Goal: Book appointment/travel/reservation

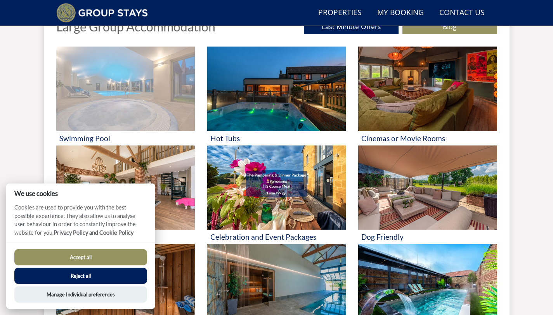
scroll to position [312, 0]
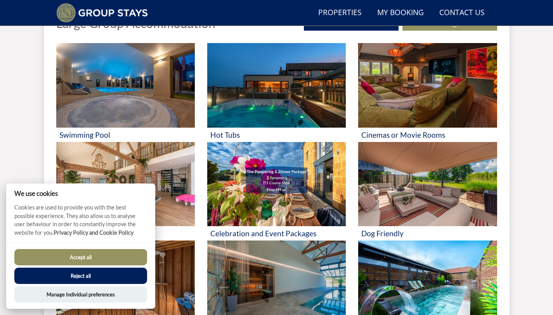
click at [106, 259] on button "Accept all" at bounding box center [80, 257] width 133 height 16
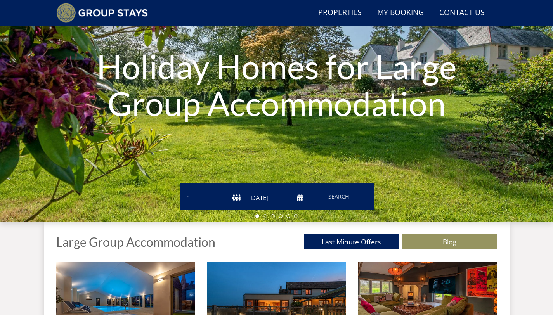
scroll to position [93, 0]
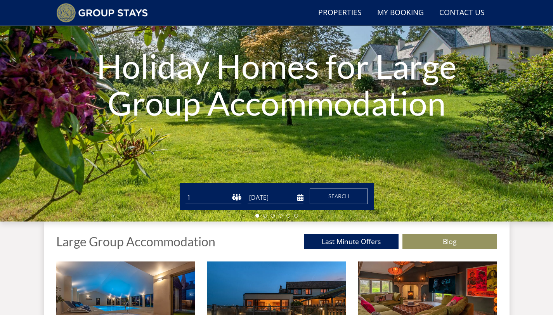
click at [221, 194] on select "1 2 3 4 5 6 7 8 9 10 11 12 13 14 15 16 17 18 19 20 21 22 23 24 25 26 27 28 29 3…" at bounding box center [214, 197] width 56 height 13
select select "15"
click at [186, 191] on select "1 2 3 4 5 6 7 8 9 10 11 12 13 14 15 16 17 18 19 20 21 22 23 24 25 26 27 28 29 3…" at bounding box center [214, 197] width 56 height 13
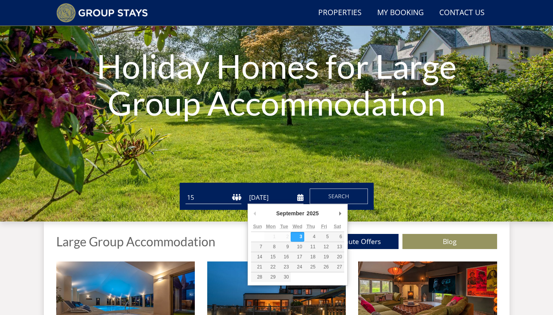
click at [277, 197] on input "[DATE]" at bounding box center [276, 197] width 56 height 13
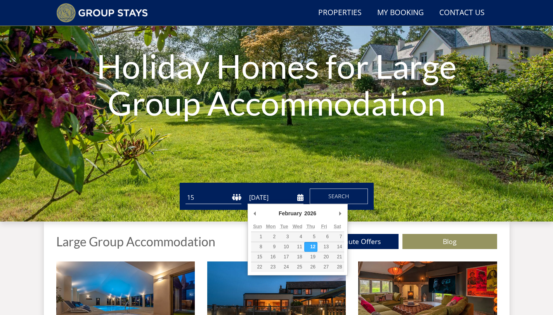
click at [296, 199] on input "[DATE]" at bounding box center [276, 197] width 56 height 13
type input "[DATE]"
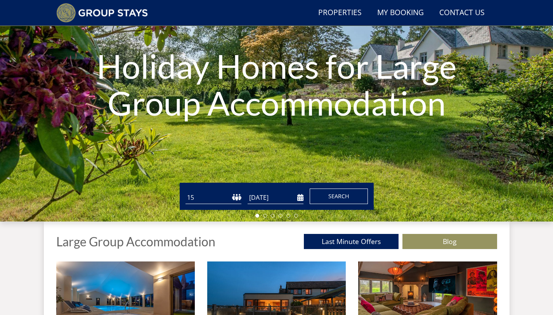
click at [341, 193] on span "Search" at bounding box center [339, 196] width 21 height 7
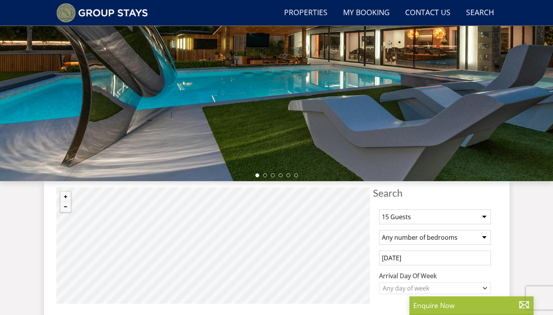
scroll to position [134, 0]
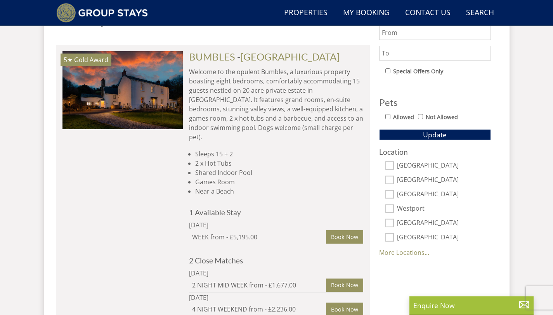
scroll to position [438, 0]
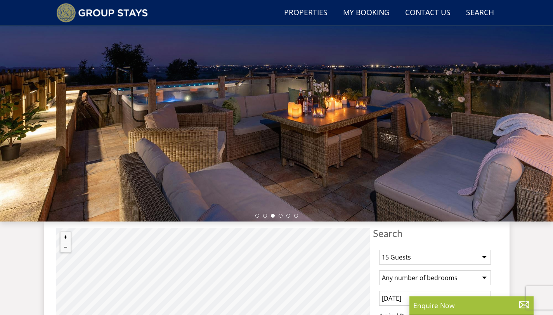
select select "15"
